Goal: Transaction & Acquisition: Purchase product/service

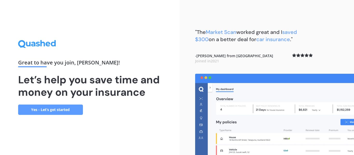
click at [72, 110] on link "Yes - Let’s get started" at bounding box center [50, 110] width 65 height 10
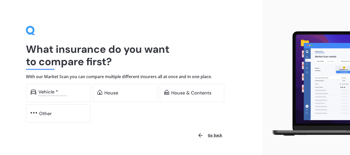
scroll to position [12, 0]
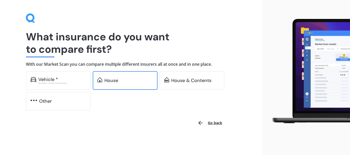
click at [126, 84] on div "House" at bounding box center [125, 80] width 65 height 19
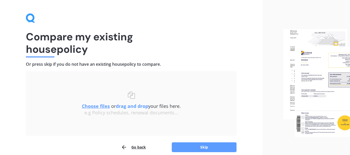
scroll to position [36, 0]
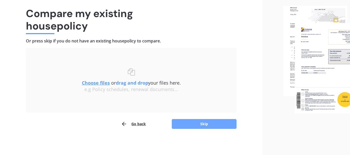
click at [211, 125] on button "Skip" at bounding box center [204, 124] width 65 height 10
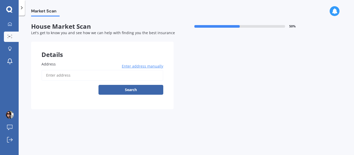
click at [88, 73] on input "Address" at bounding box center [102, 75] width 122 height 11
type input "[STREET_ADDRESS]"
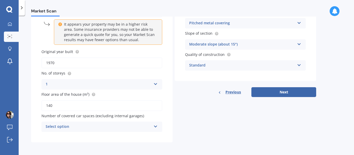
scroll to position [64, 0]
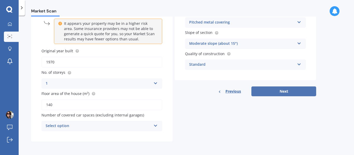
click at [274, 93] on button "Next" at bounding box center [283, 91] width 65 height 10
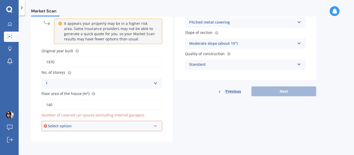
click at [153, 126] on icon at bounding box center [155, 125] width 4 height 4
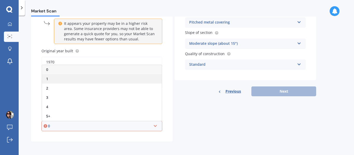
click at [85, 80] on div "1" at bounding box center [102, 78] width 120 height 9
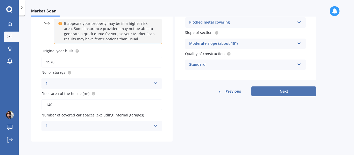
click at [273, 90] on button "Next" at bounding box center [283, 91] width 65 height 10
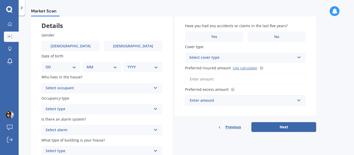
scroll to position [0, 0]
